Goal: Task Accomplishment & Management: Use online tool/utility

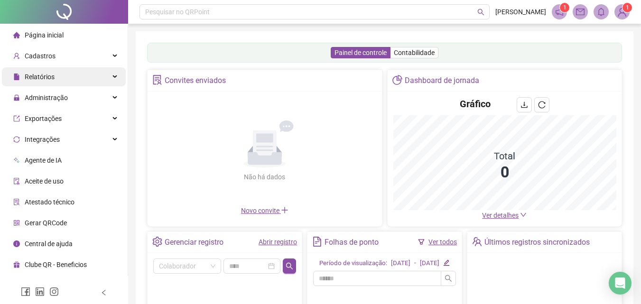
click at [52, 73] on span "Relatórios" at bounding box center [33, 76] width 41 height 19
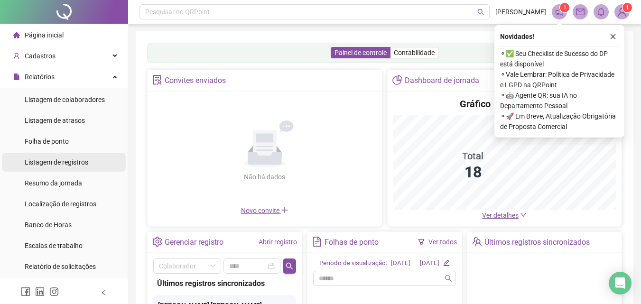
click at [69, 160] on span "Listagem de registros" at bounding box center [57, 162] width 64 height 8
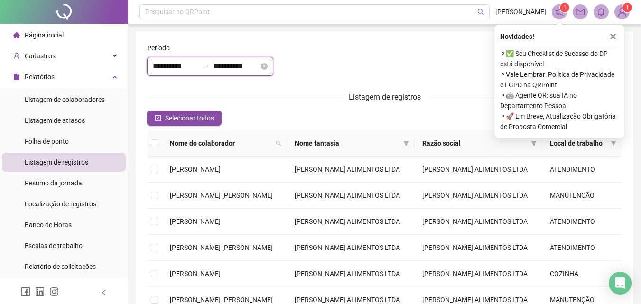
click at [233, 65] on input "**********" at bounding box center [236, 66] width 46 height 11
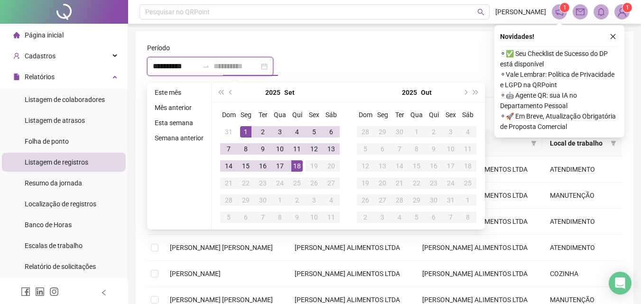
type input "**********"
click at [297, 166] on div "18" at bounding box center [296, 165] width 11 height 11
type input "**********"
click at [245, 129] on div "1" at bounding box center [245, 131] width 11 height 11
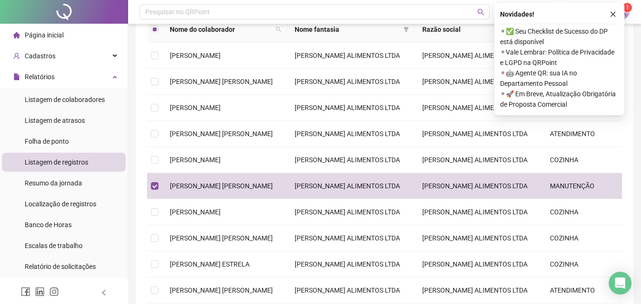
scroll to position [57, 0]
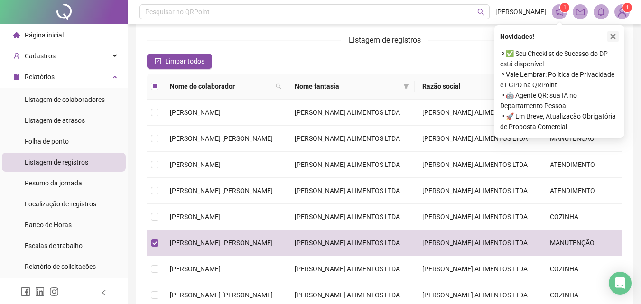
click at [611, 36] on icon "close" at bounding box center [613, 36] width 7 height 7
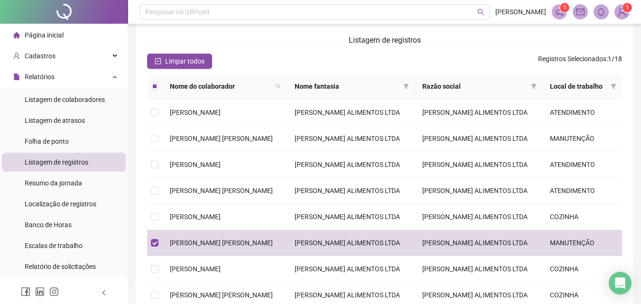
scroll to position [0, 0]
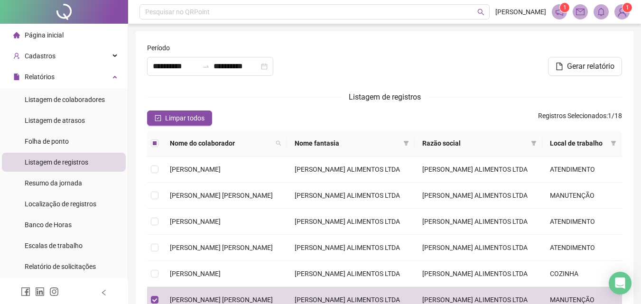
click at [574, 69] on span "Gerar relatório" at bounding box center [590, 66] width 47 height 11
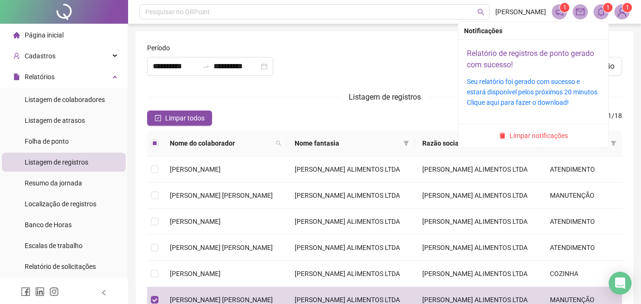
click at [569, 49] on link "Relatório de registros de ponto gerado com sucesso!" at bounding box center [530, 59] width 127 height 20
click at [547, 52] on link "Relatório de registros de ponto gerado com sucesso!" at bounding box center [530, 59] width 127 height 20
click at [609, 9] on span "1" at bounding box center [607, 7] width 3 height 7
click at [547, 50] on link "Relatório de registros de ponto gerado com sucesso!" at bounding box center [530, 59] width 127 height 20
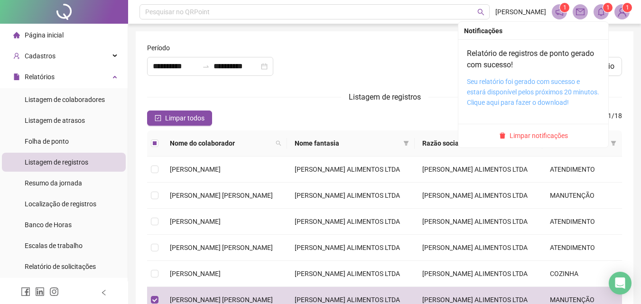
click at [521, 91] on link "Seu relatório foi gerado com sucesso e estará disponível pelos próximos 20 minu…" at bounding box center [533, 92] width 132 height 28
click at [610, 9] on sup "1" at bounding box center [607, 7] width 9 height 9
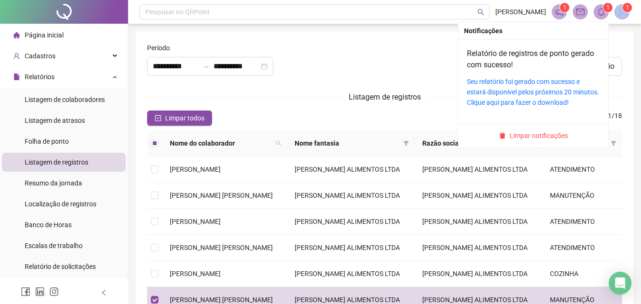
click at [610, 9] on sup "1" at bounding box center [607, 7] width 9 height 9
click at [602, 10] on icon "bell" at bounding box center [601, 12] width 9 height 9
click at [553, 55] on link "Relatório de registros de ponto gerado com sucesso!" at bounding box center [530, 59] width 127 height 20
